Goal: Find specific page/section: Find specific page/section

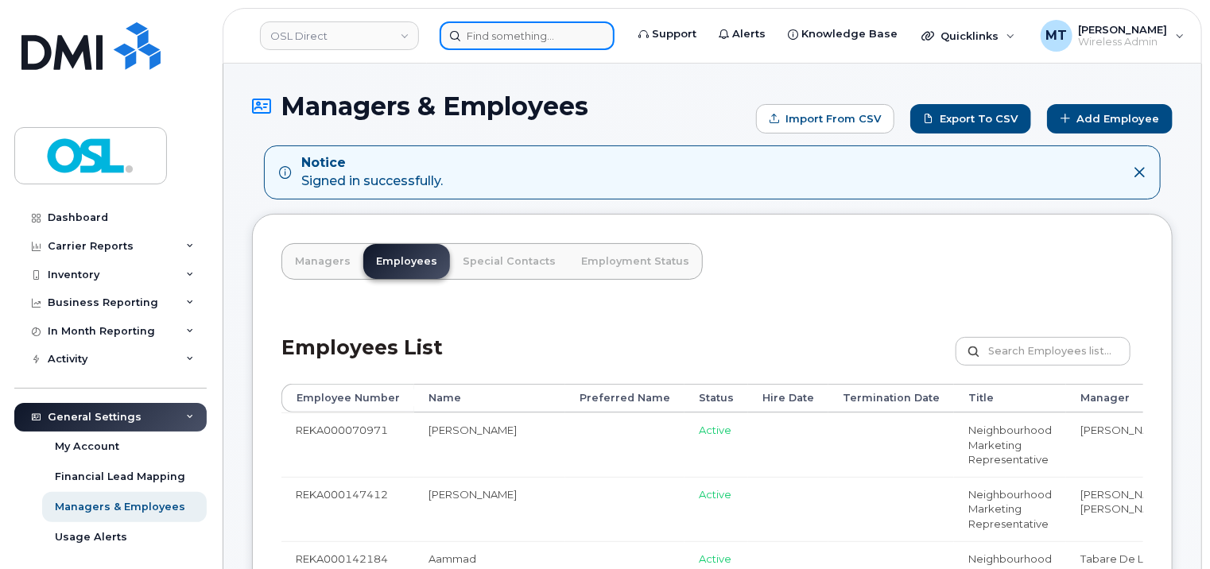
click at [580, 33] on input at bounding box center [527, 35] width 175 height 29
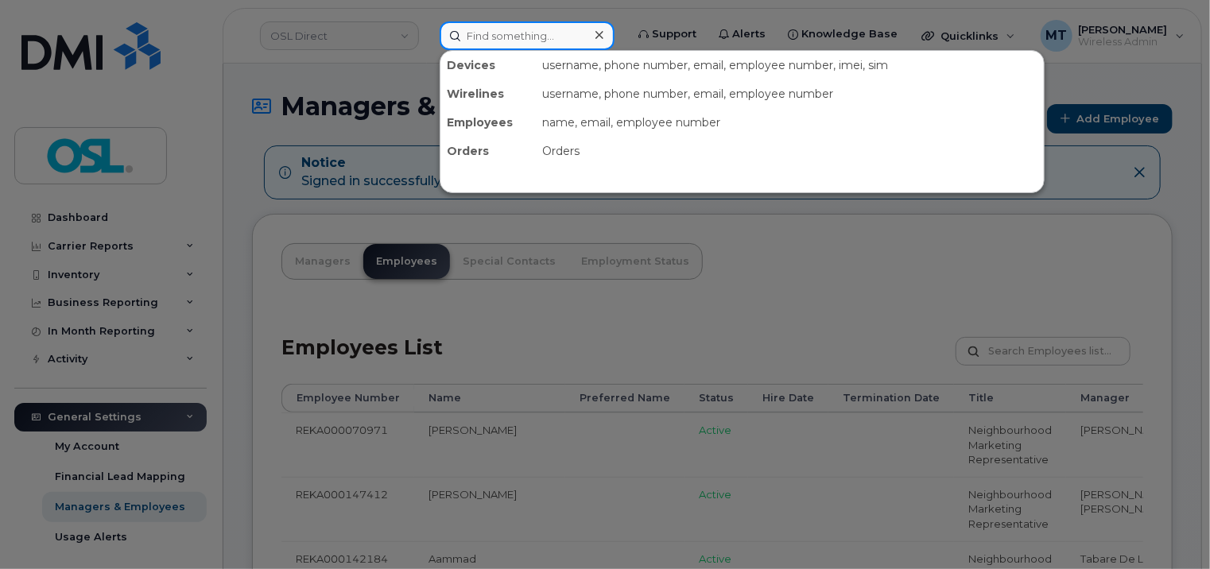
paste input "Said.Benlarhzal@osldirect.com"
type input "Said.Benlarhzal@osldirect.com"
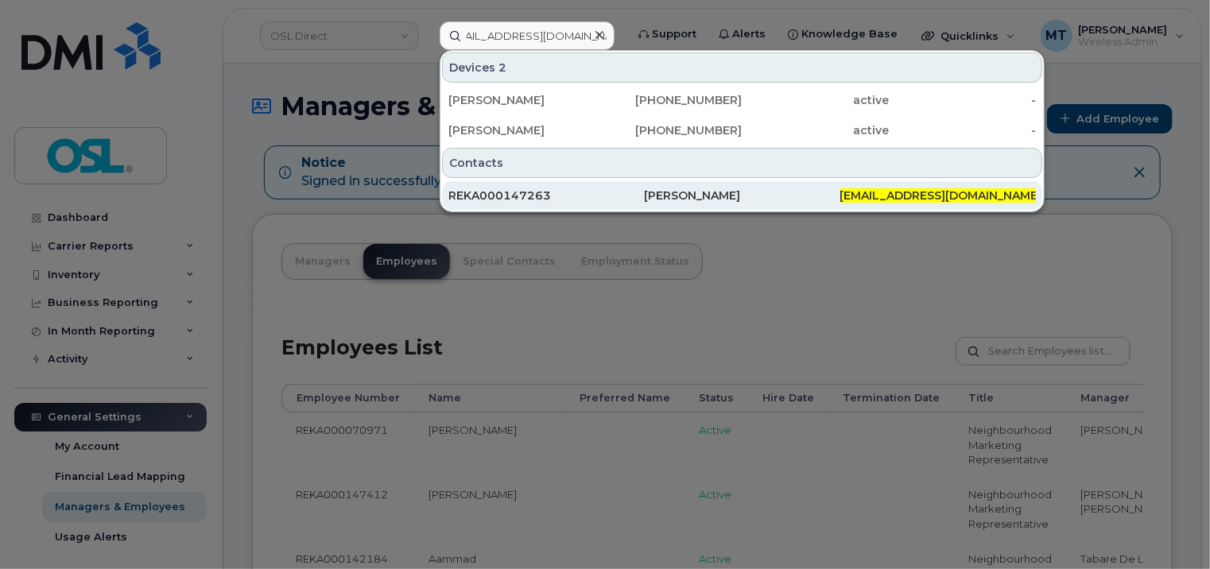
click at [604, 201] on div "REKA000147263" at bounding box center [546, 196] width 196 height 16
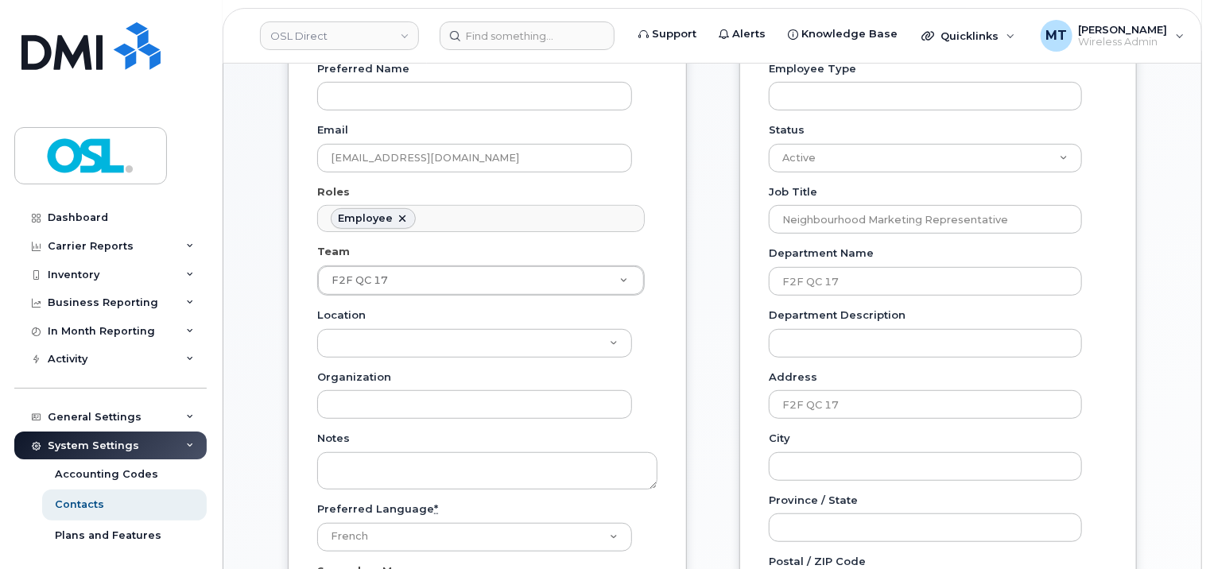
scroll to position [318, 0]
